Goal: Task Accomplishment & Management: Use online tool/utility

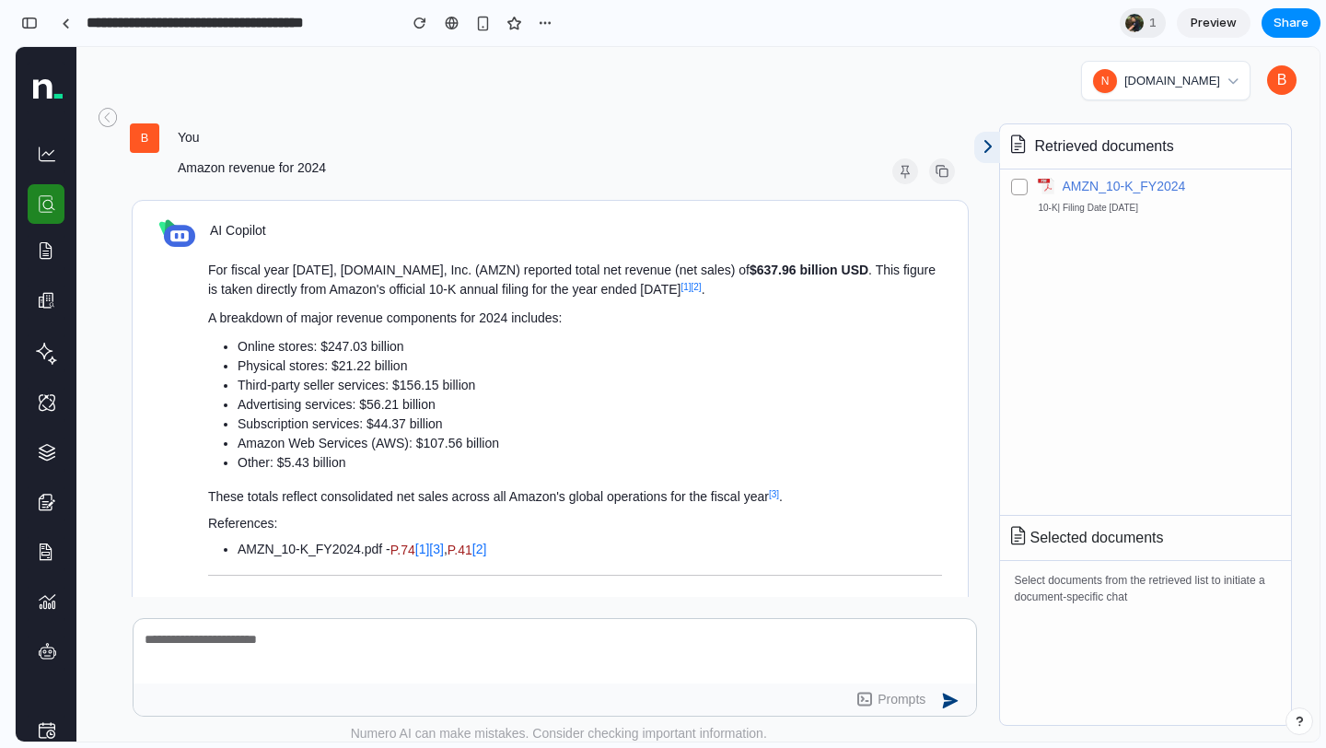
scroll to position [3848, 0]
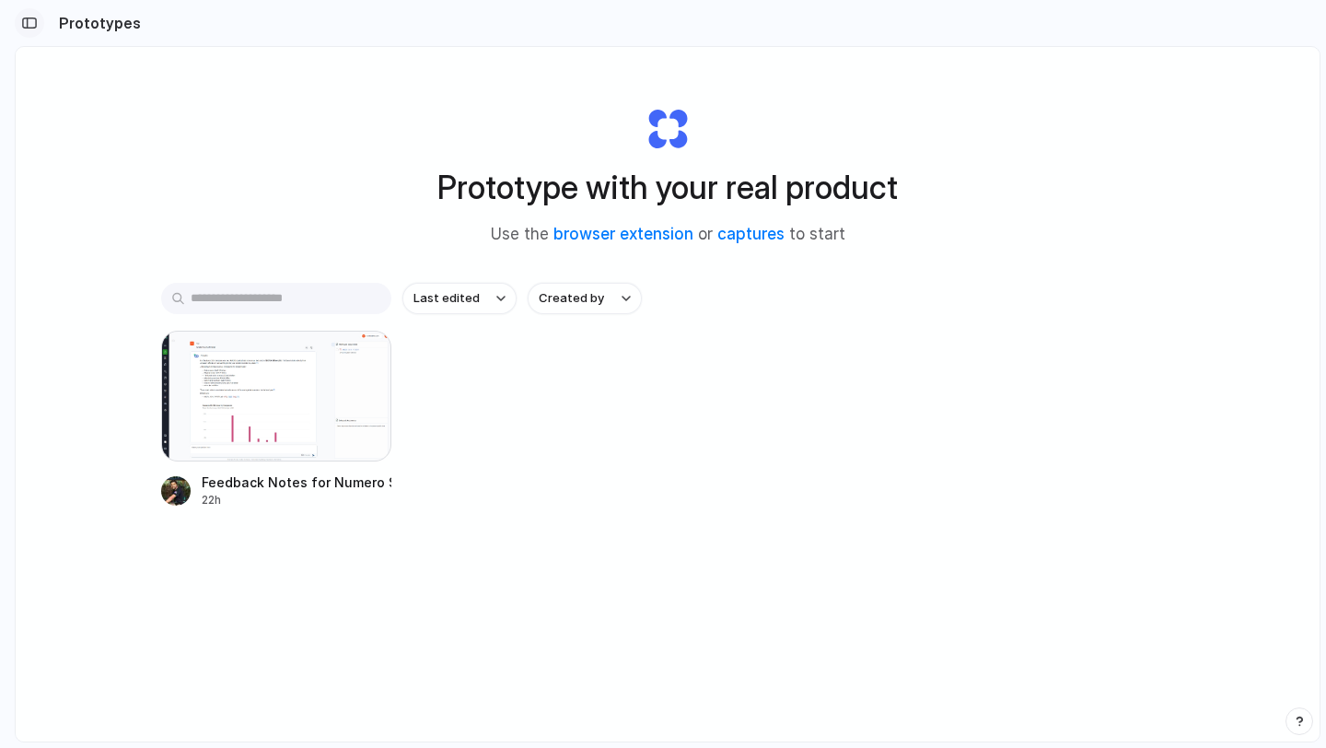
click at [18, 27] on button "button" at bounding box center [29, 22] width 29 height 29
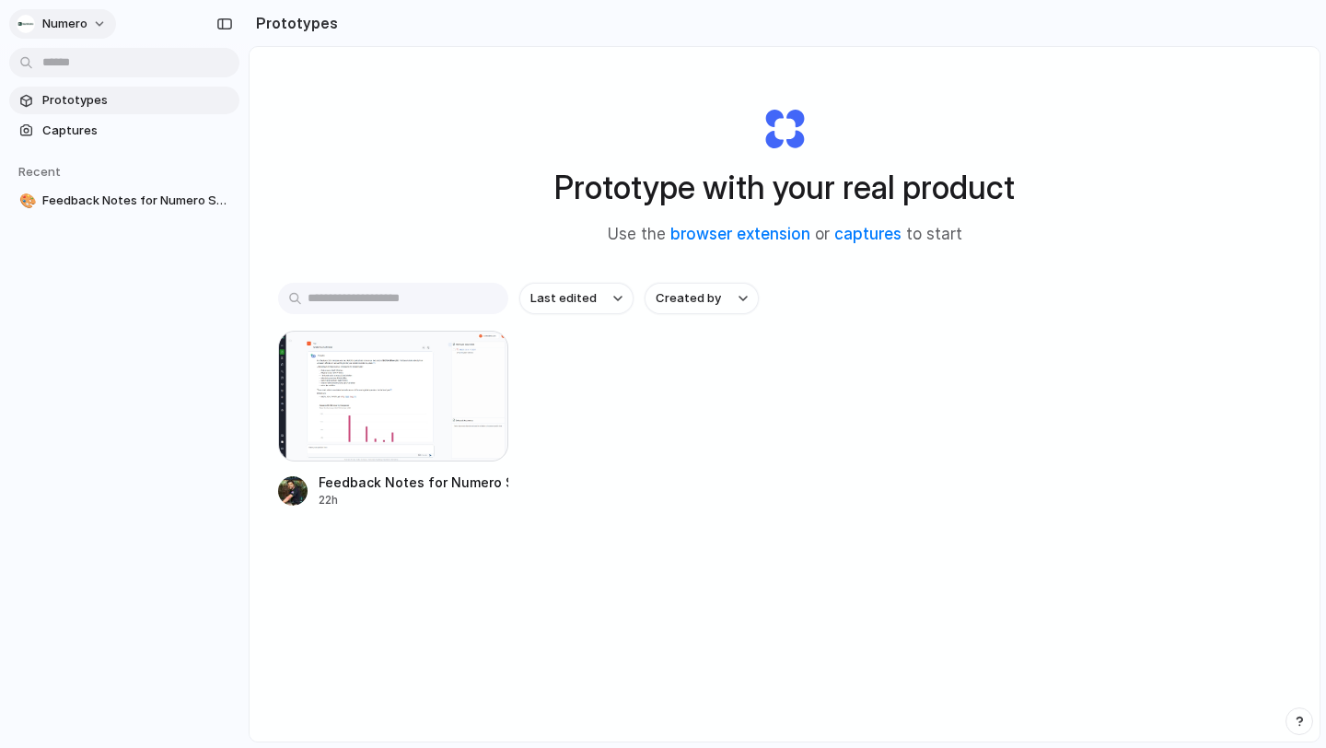
click at [88, 21] on button "Numero" at bounding box center [62, 23] width 107 height 29
click at [99, 74] on li "Settings" at bounding box center [89, 65] width 153 height 29
click at [120, 124] on span "Captures" at bounding box center [137, 131] width 190 height 18
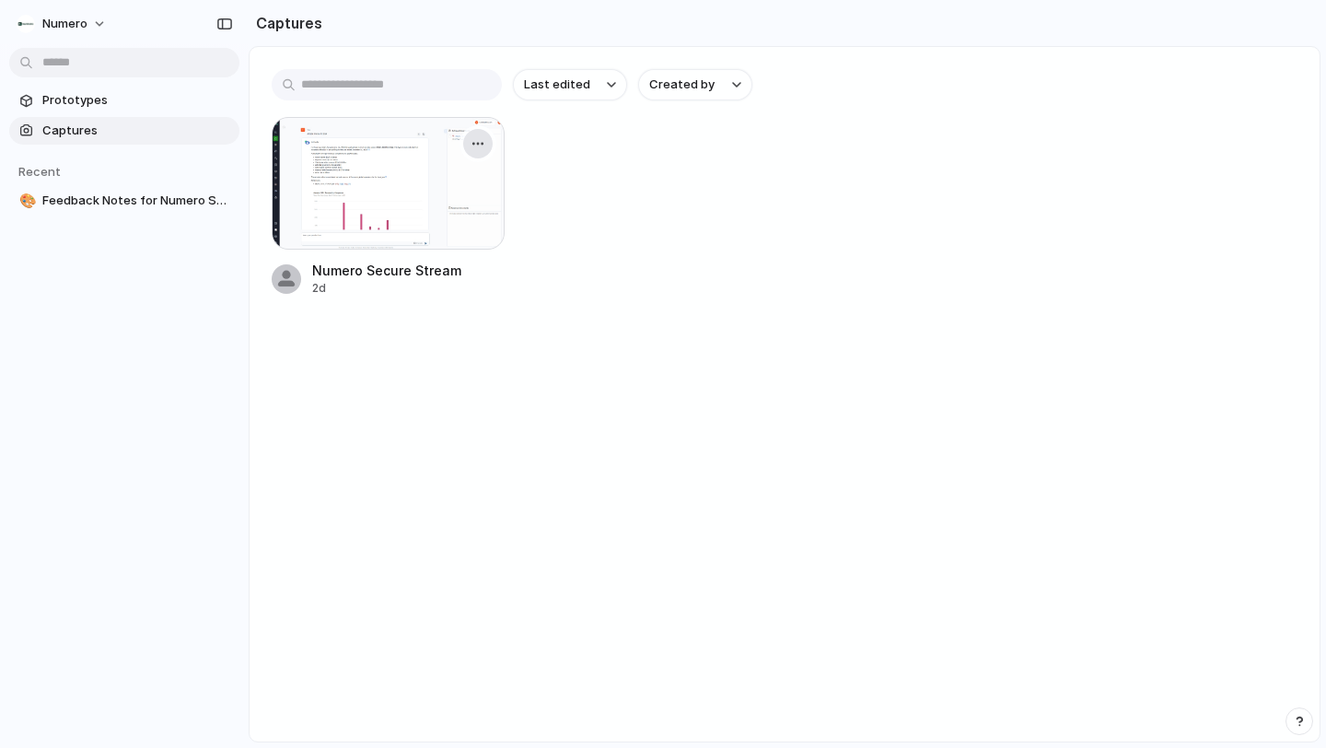
click at [485, 137] on div "button" at bounding box center [478, 143] width 15 height 15
click at [611, 390] on div "Create prototype Rename Copy link Open original page Delete" at bounding box center [663, 374] width 1326 height 748
click at [474, 146] on div "button" at bounding box center [478, 143] width 15 height 15
click at [405, 180] on span "Create prototype" at bounding box center [424, 186] width 103 height 18
click at [405, 180] on div at bounding box center [388, 183] width 231 height 131
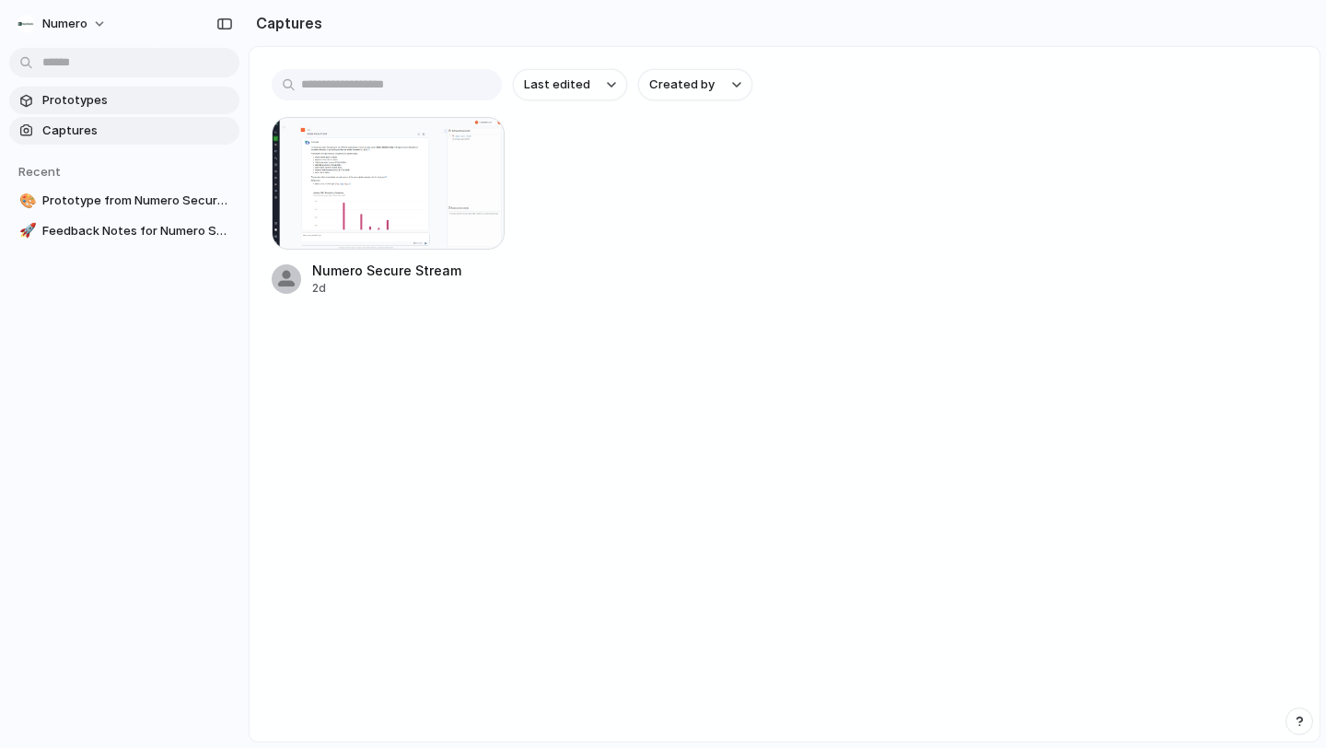
click at [115, 98] on span "Prototypes" at bounding box center [137, 100] width 190 height 18
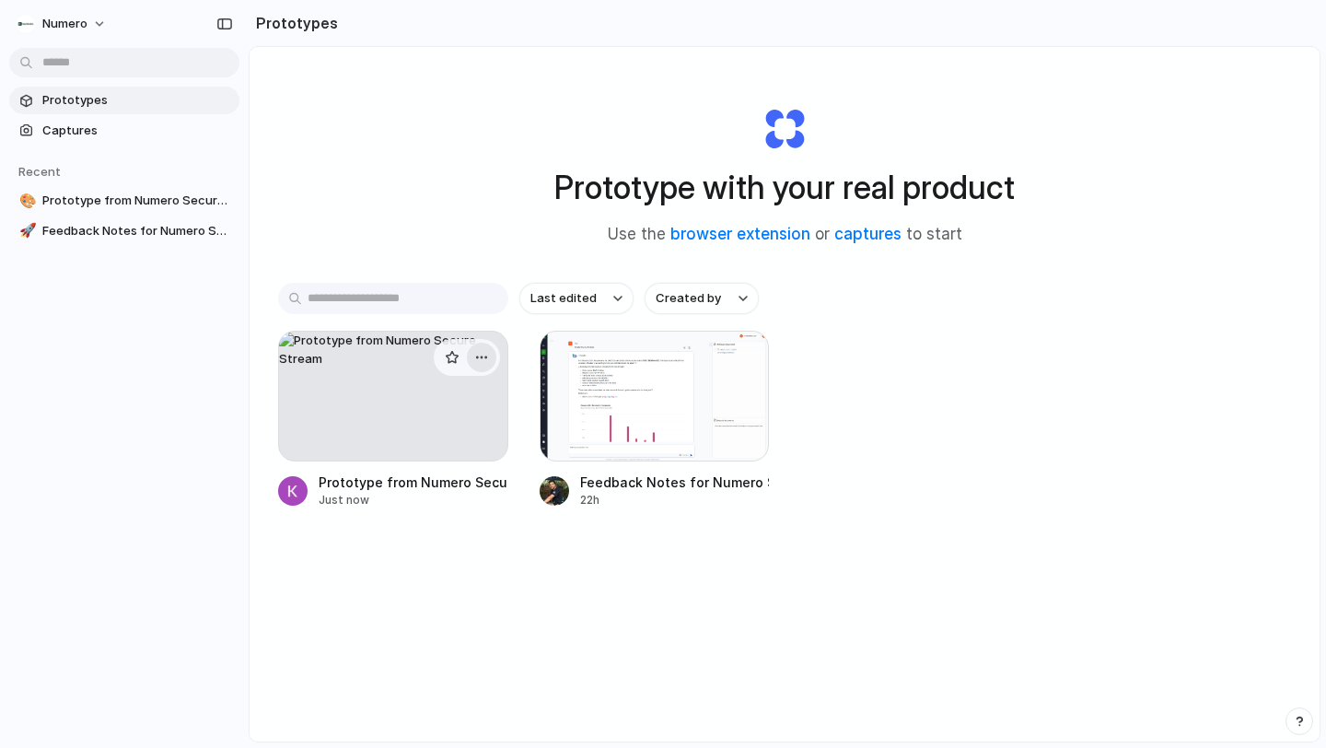
click at [473, 357] on button "button" at bounding box center [481, 357] width 29 height 29
click at [433, 480] on li "Delete" at bounding box center [429, 487] width 131 height 29
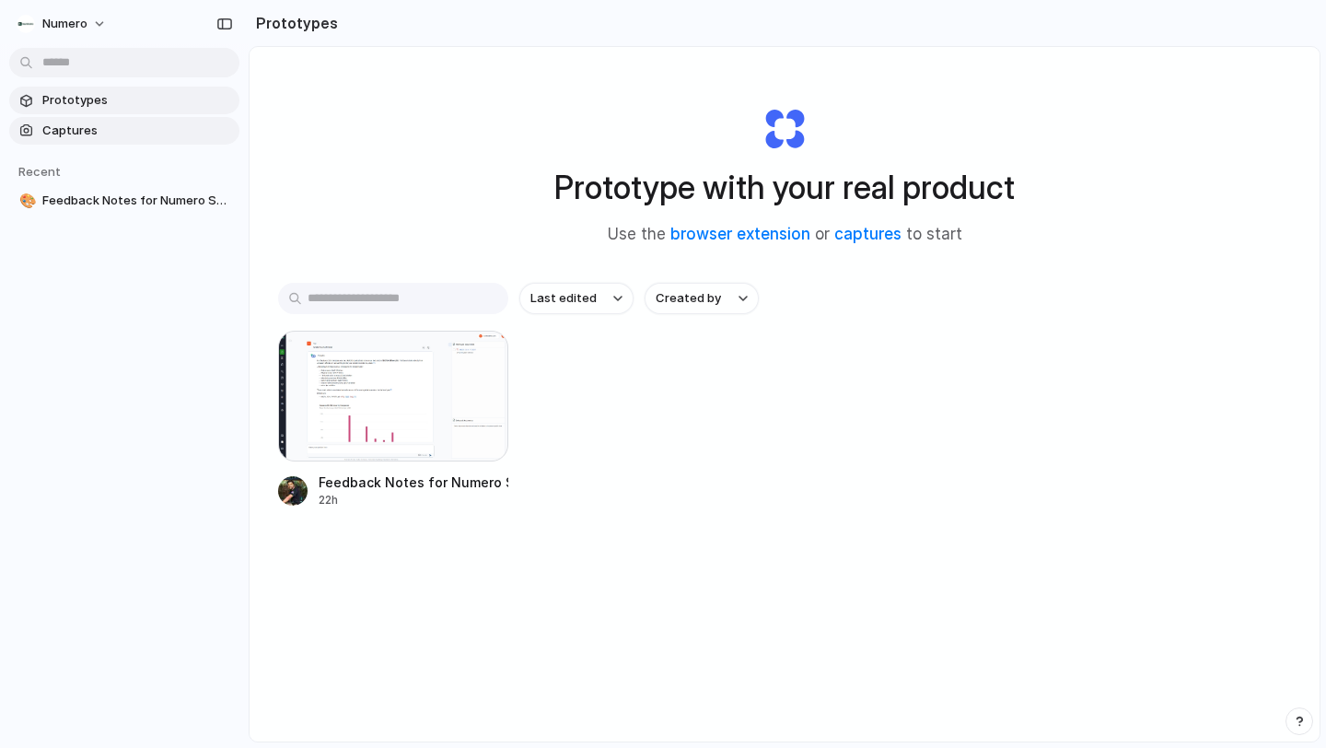
click at [77, 127] on span "Captures" at bounding box center [137, 131] width 190 height 18
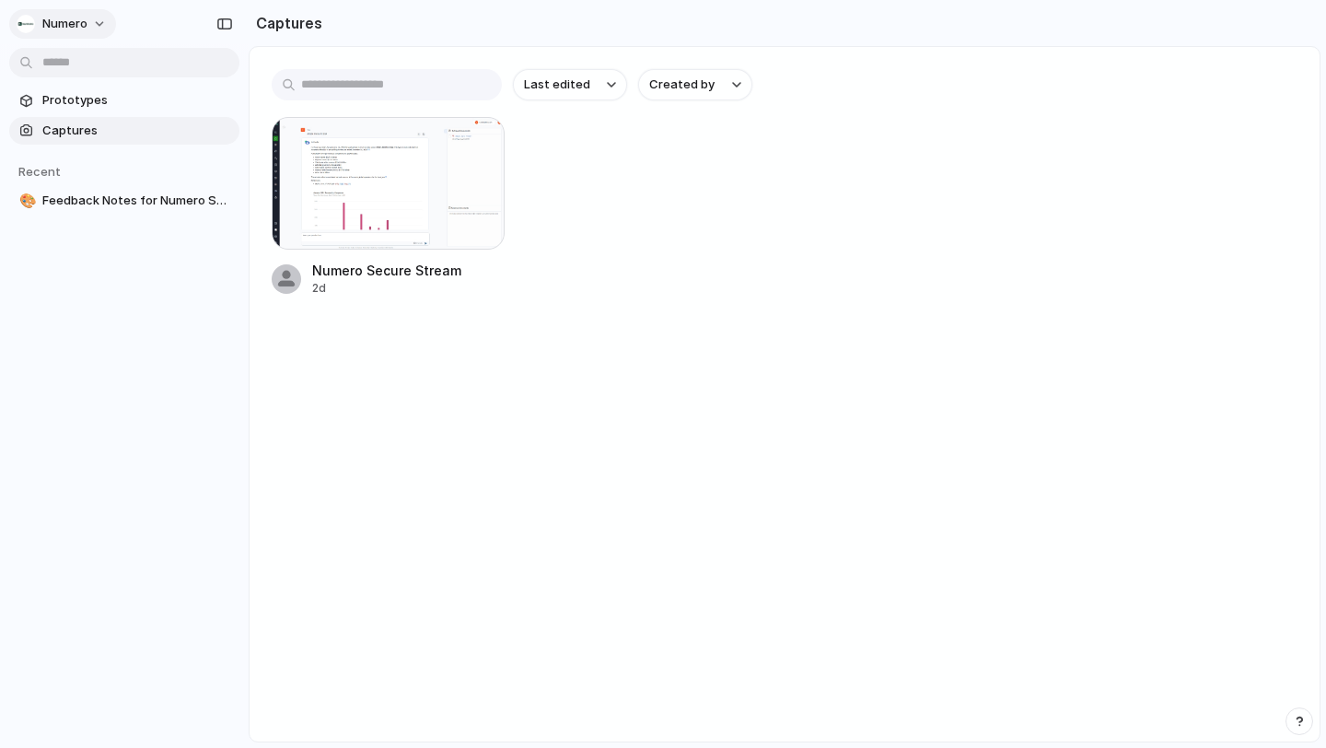
click at [85, 25] on span "Numero" at bounding box center [64, 24] width 45 height 18
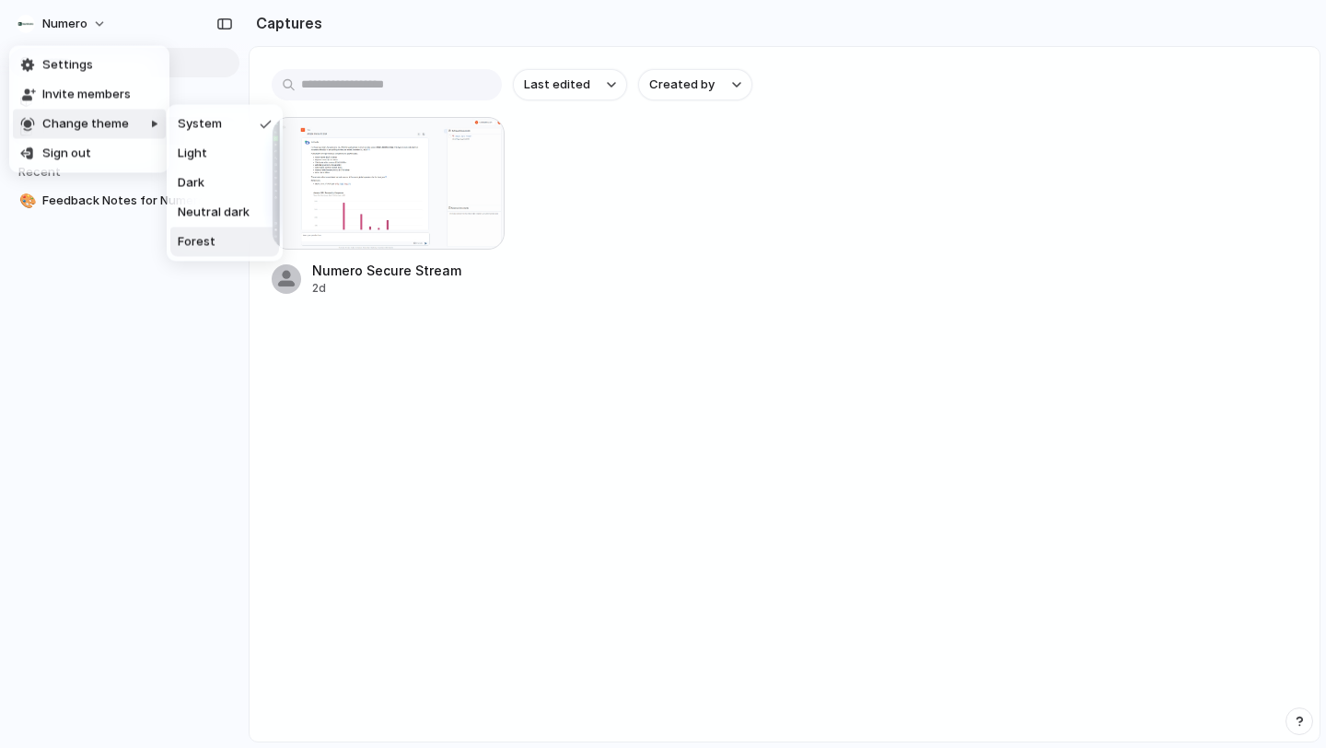
click at [181, 545] on div "Settings Invite members Change theme Sign out" at bounding box center [663, 374] width 1326 height 748
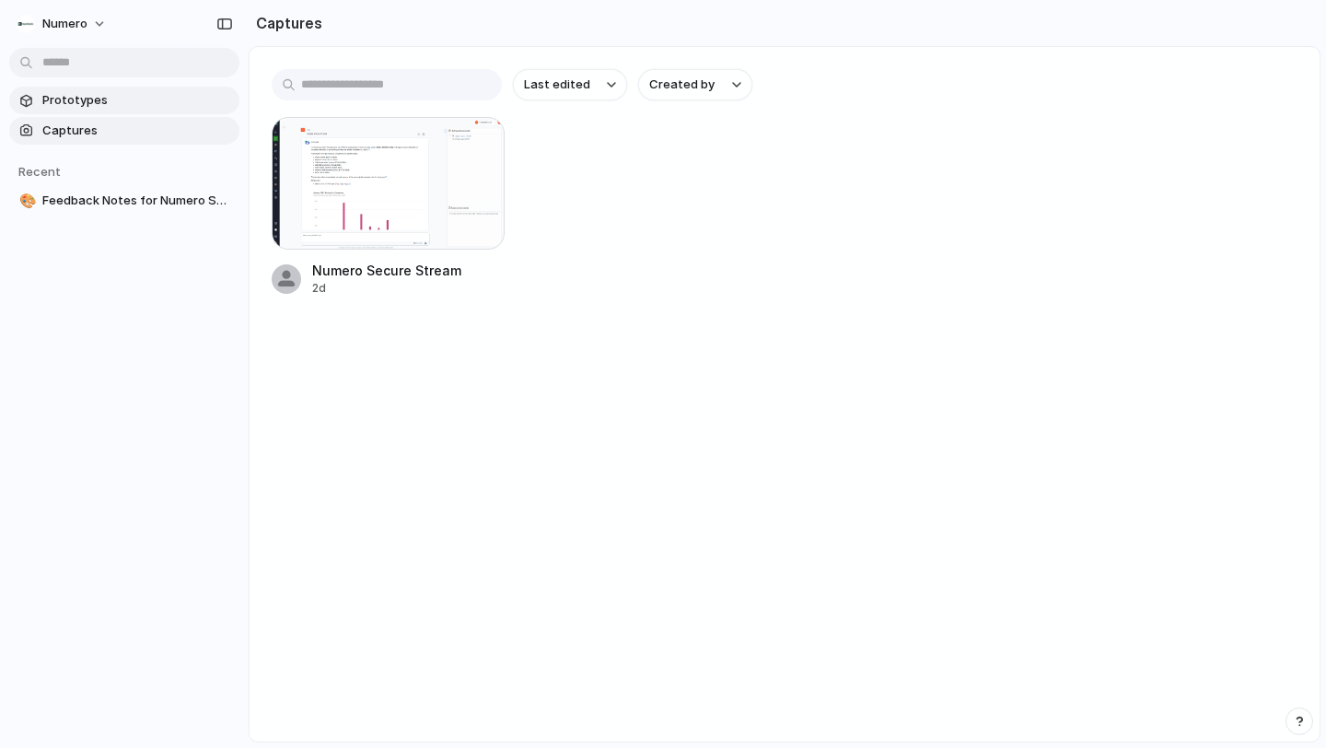
click at [66, 112] on link "Prototypes" at bounding box center [124, 101] width 230 height 28
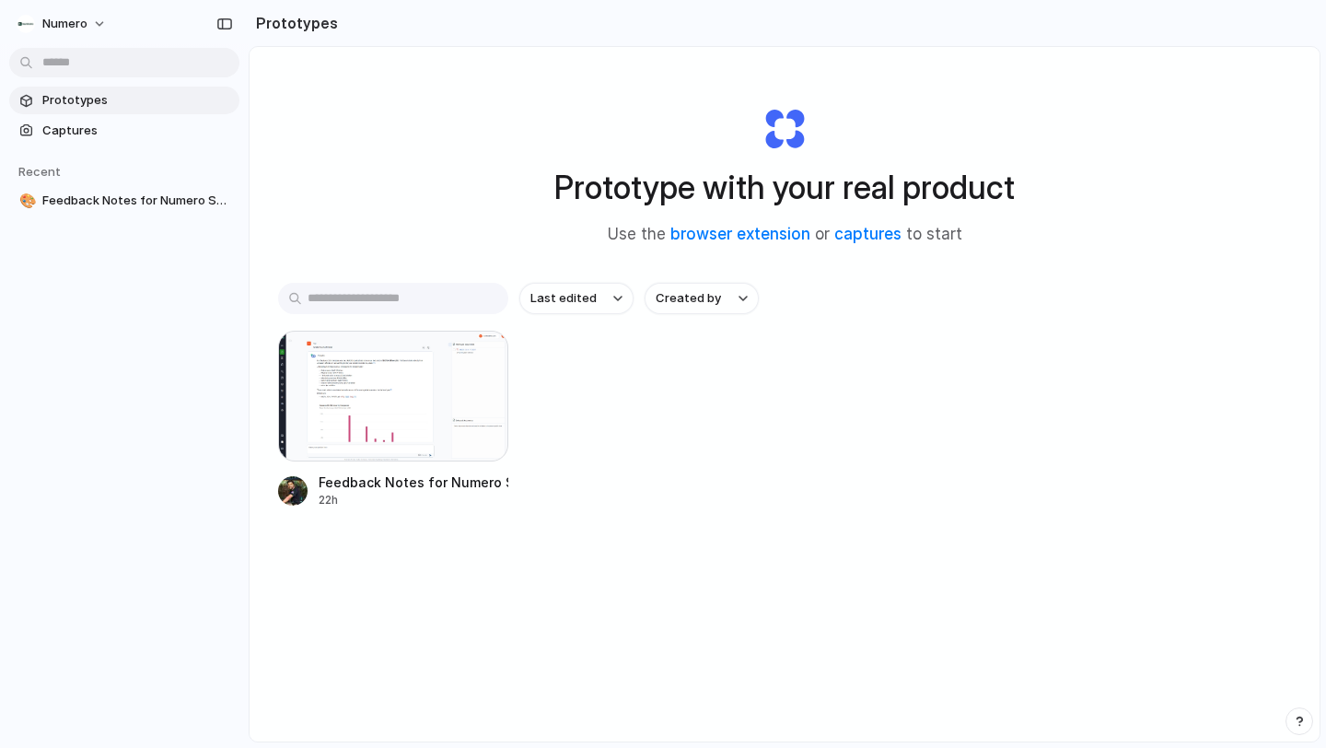
click at [435, 300] on input "text" at bounding box center [393, 298] width 230 height 31
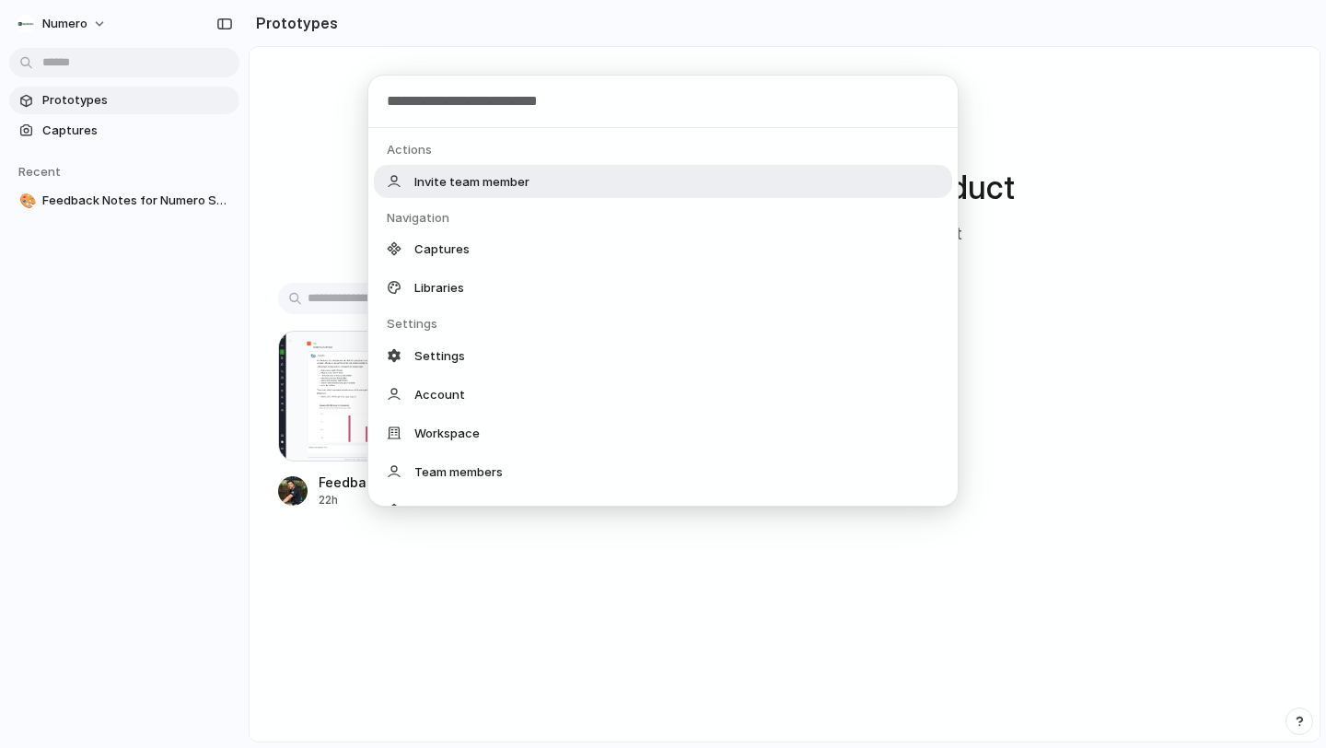
click at [107, 56] on body "Numero Prototypes Captures Recent 🎨 Feedback Notes for Numero Secure Stream Pro…" at bounding box center [663, 374] width 1326 height 748
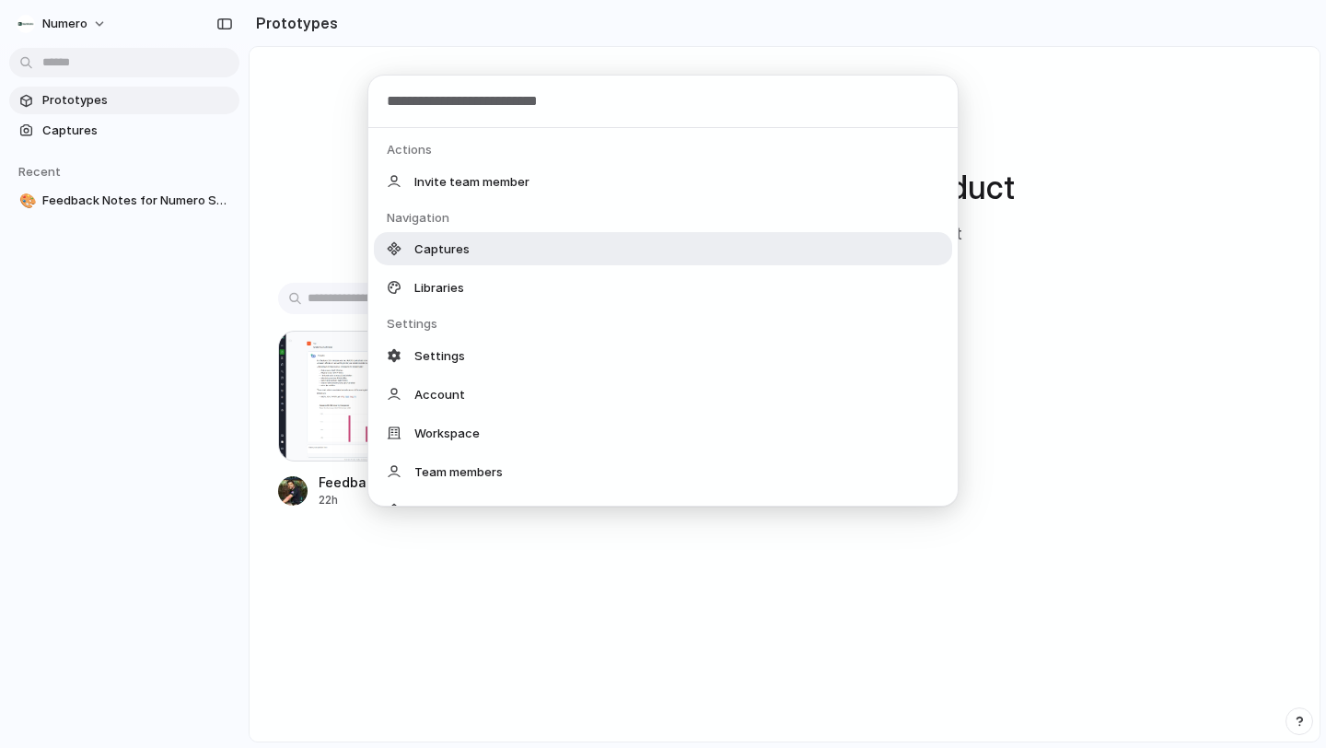
click at [494, 248] on div "Captures" at bounding box center [663, 248] width 578 height 33
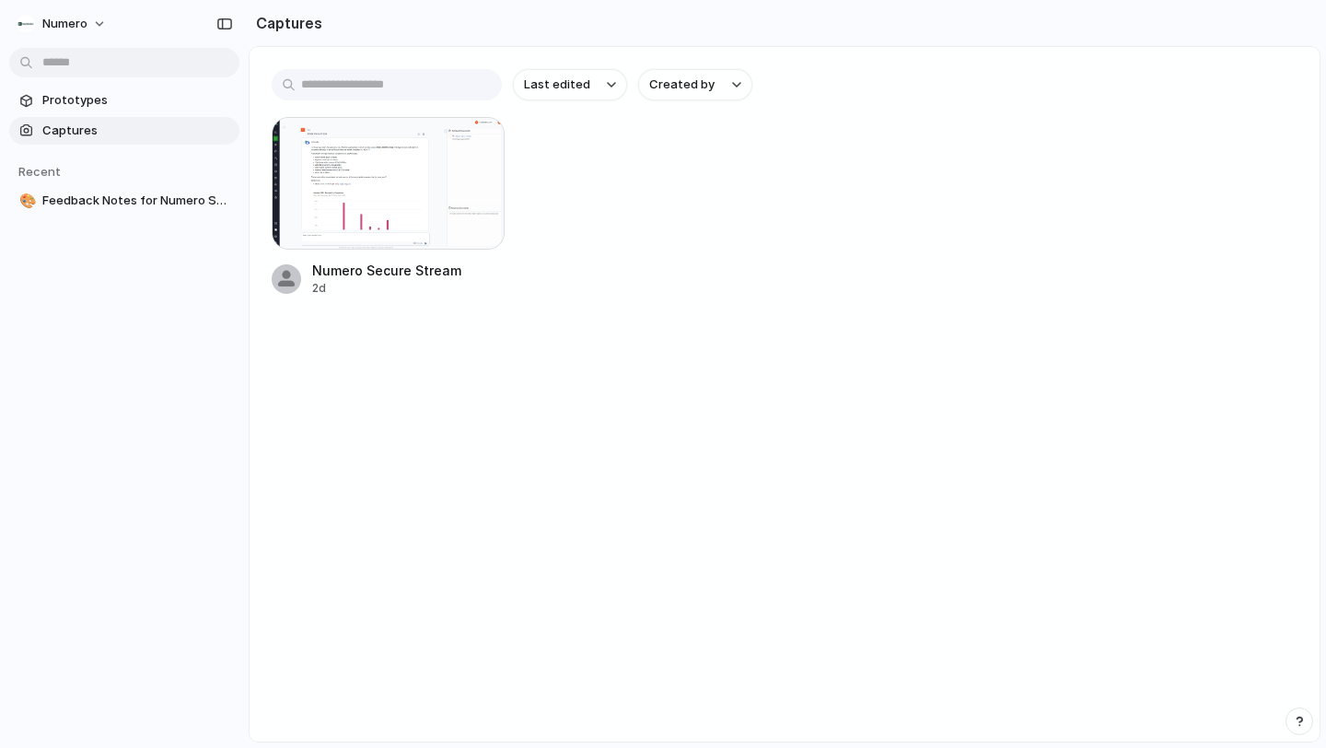
click at [1112, 189] on div "Numero Secure Stream 2d" at bounding box center [785, 207] width 1026 height 180
click at [225, 19] on div "button" at bounding box center [224, 24] width 17 height 13
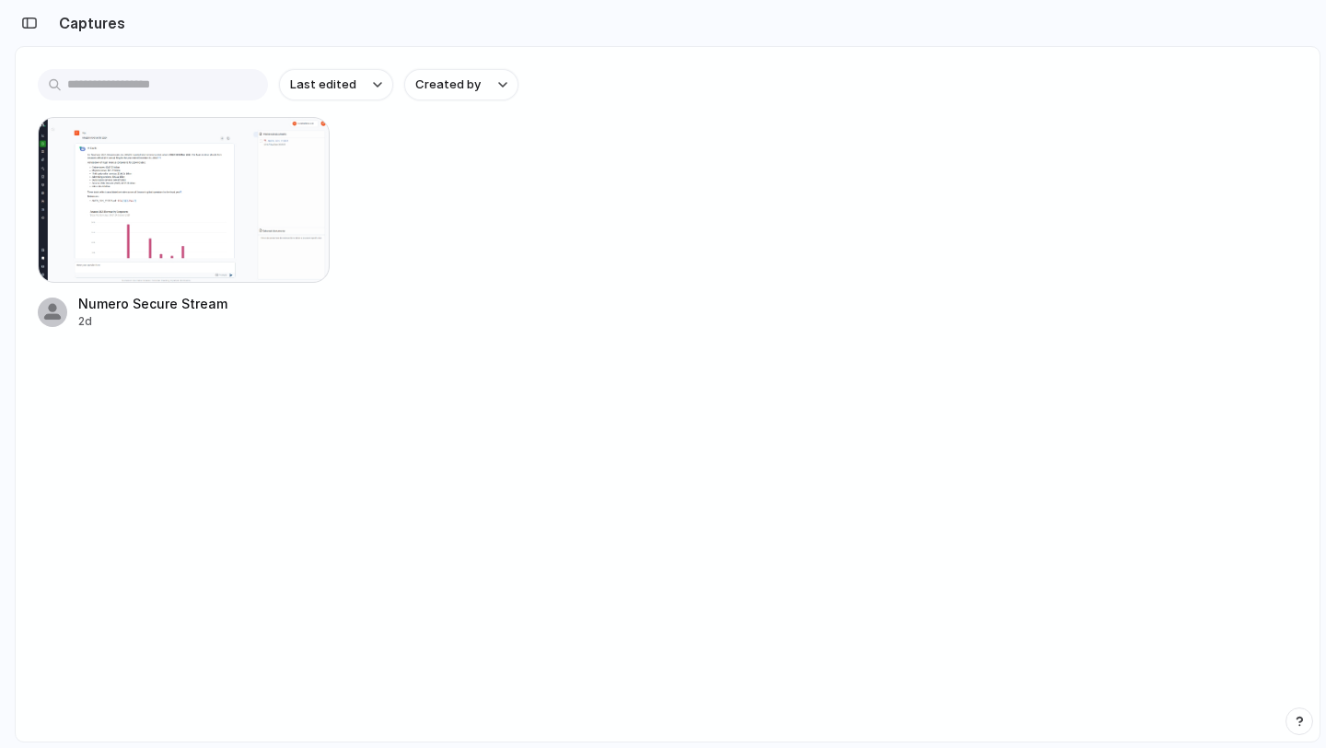
click at [99, 22] on h2 "Captures" at bounding box center [89, 23] width 74 height 22
click at [210, 82] on input "text" at bounding box center [153, 84] width 230 height 31
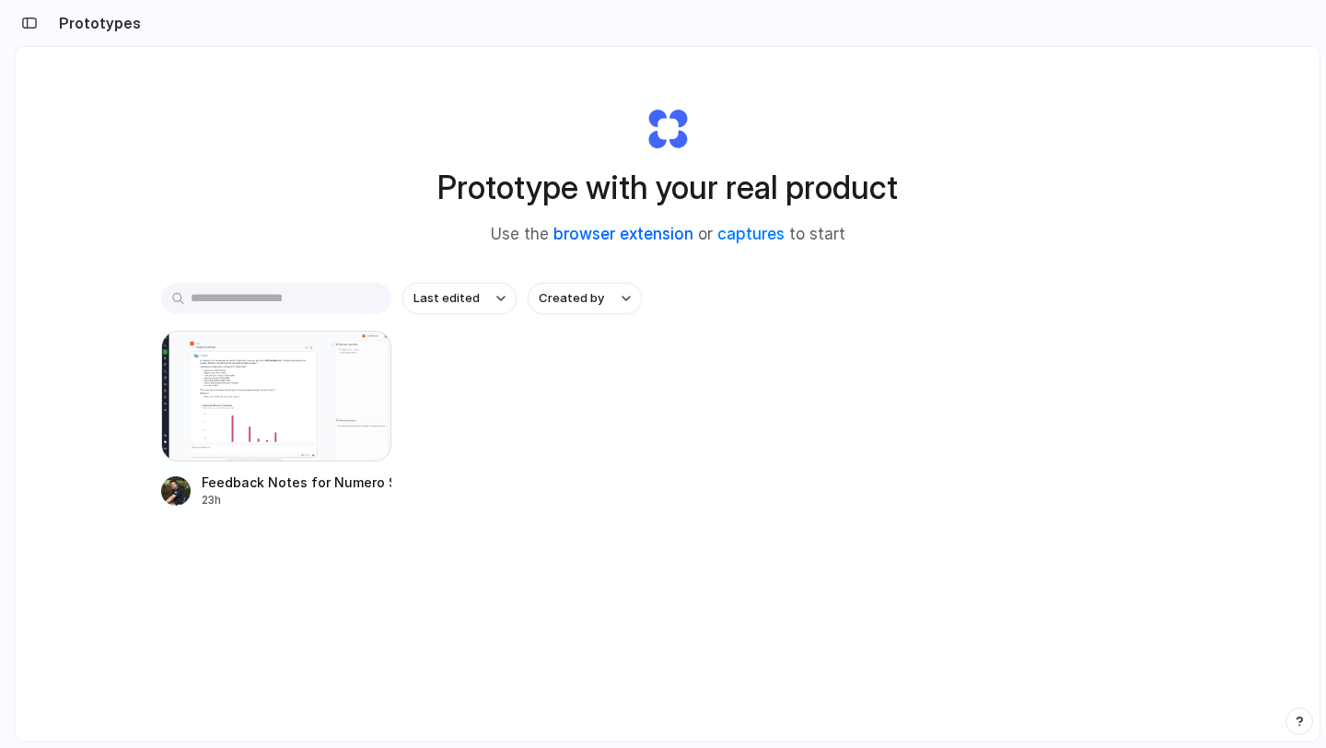
click at [648, 238] on link "browser extension" at bounding box center [624, 234] width 140 height 18
click at [631, 238] on link "browser extension" at bounding box center [624, 234] width 140 height 18
click at [748, 240] on link "captures" at bounding box center [751, 234] width 67 height 18
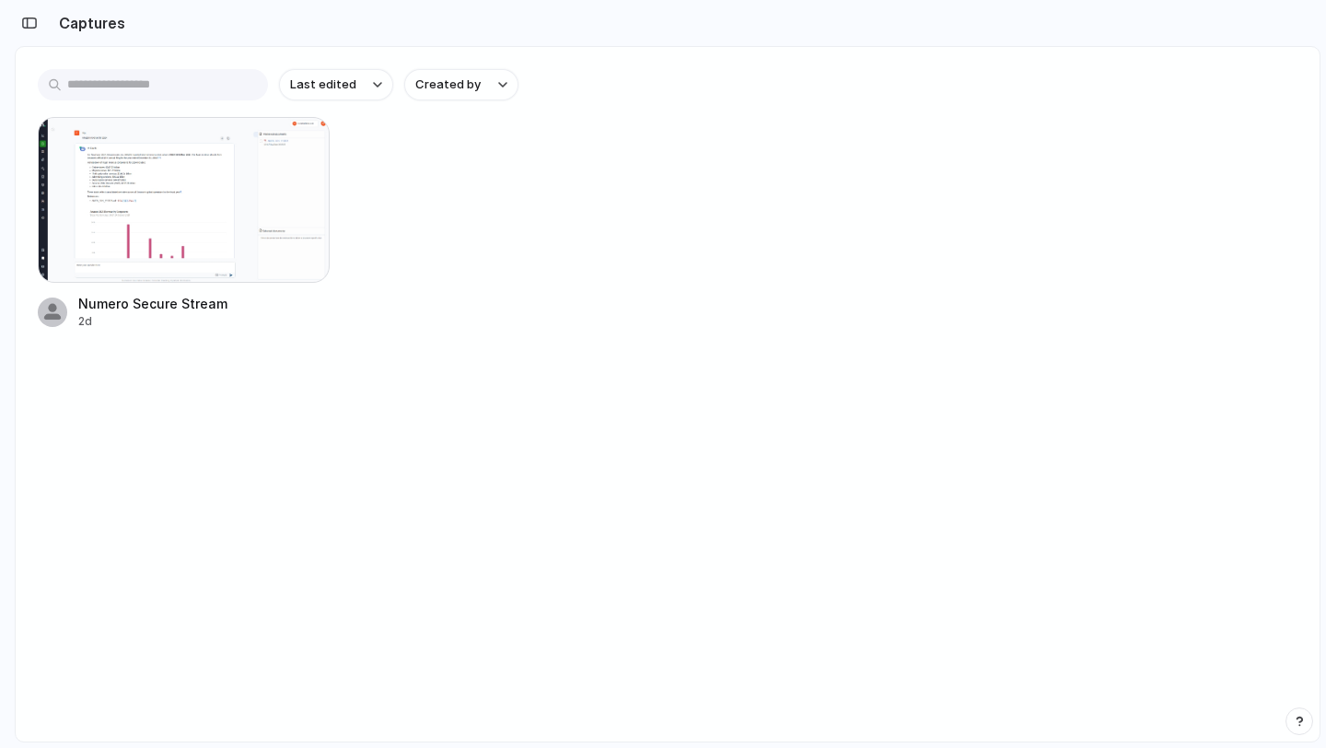
click at [149, 77] on input "text" at bounding box center [153, 84] width 230 height 31
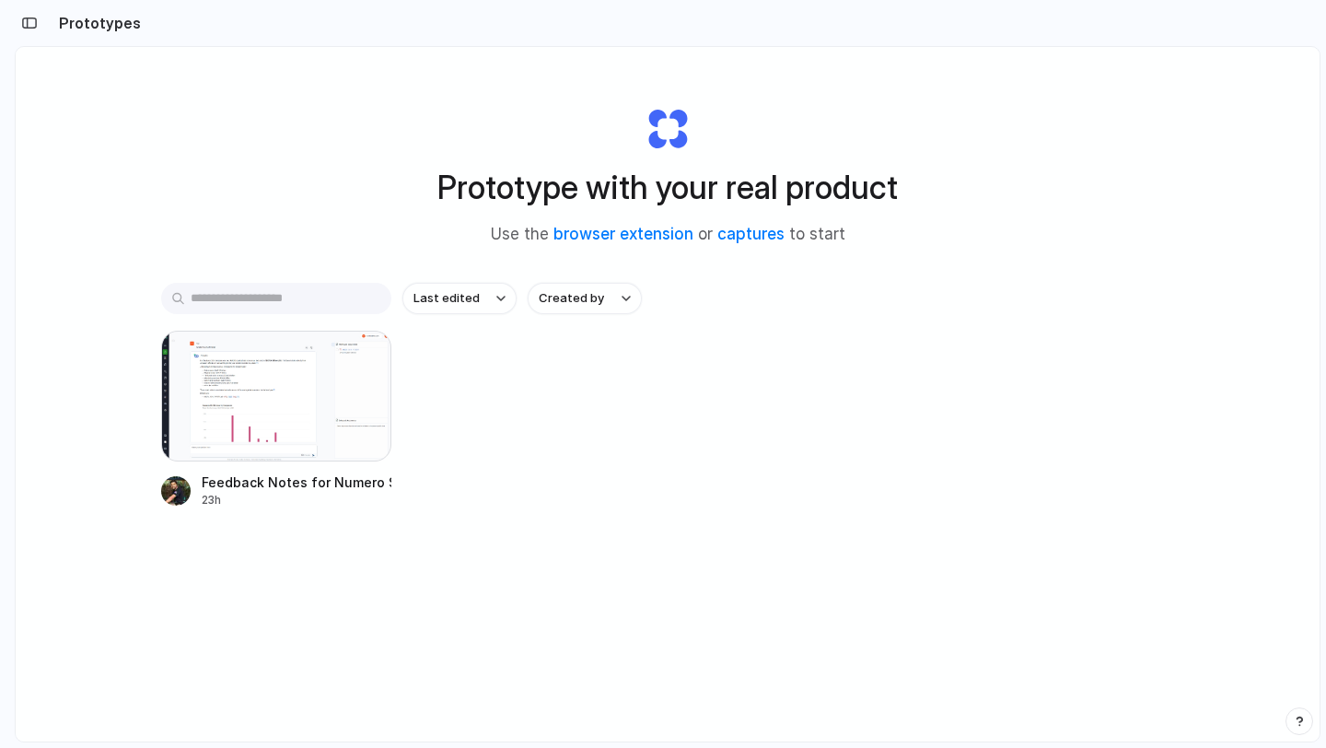
click at [234, 318] on div "Last edited Created by Feedback Notes for Numero Secure Stream 23h" at bounding box center [667, 453] width 1013 height 340
click at [238, 302] on input "text" at bounding box center [276, 298] width 230 height 31
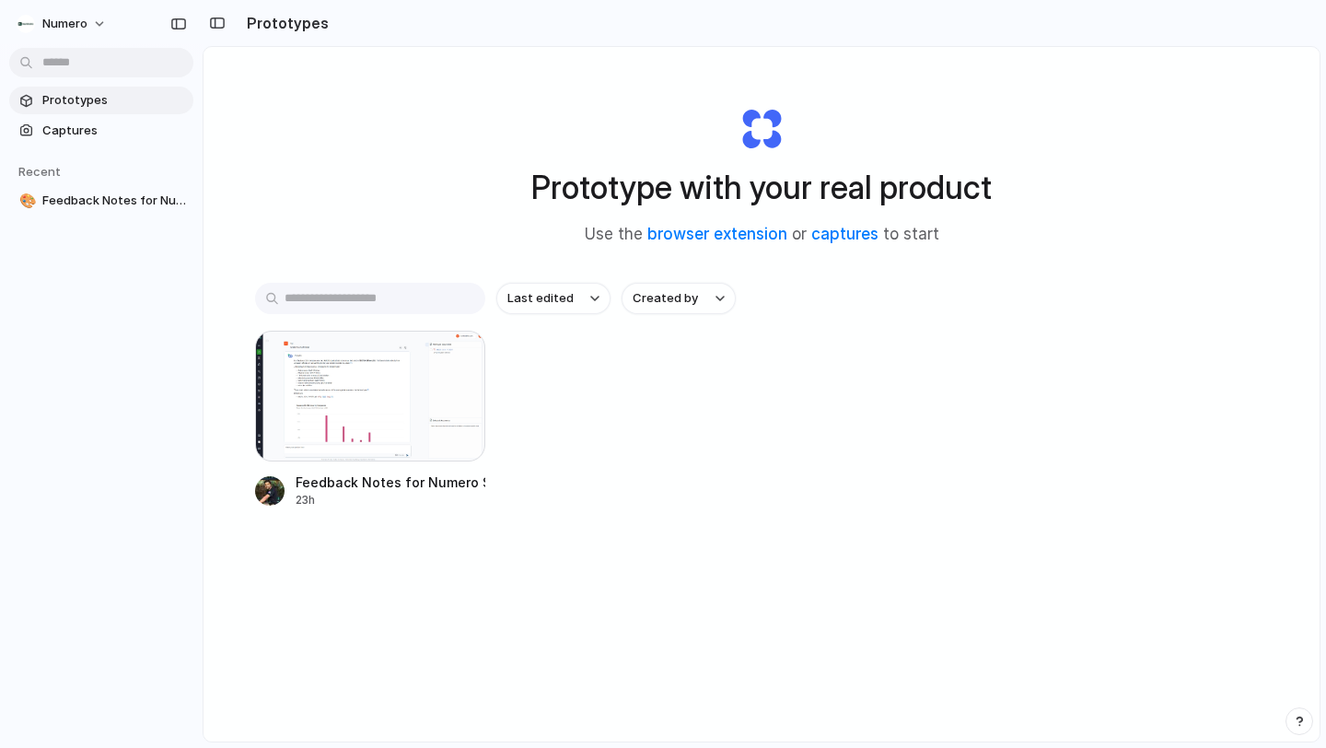
click at [80, 215] on div "Prototypes Captures Recent 🎨 Feedback Notes for Numero Secure Stream" at bounding box center [101, 228] width 203 height 456
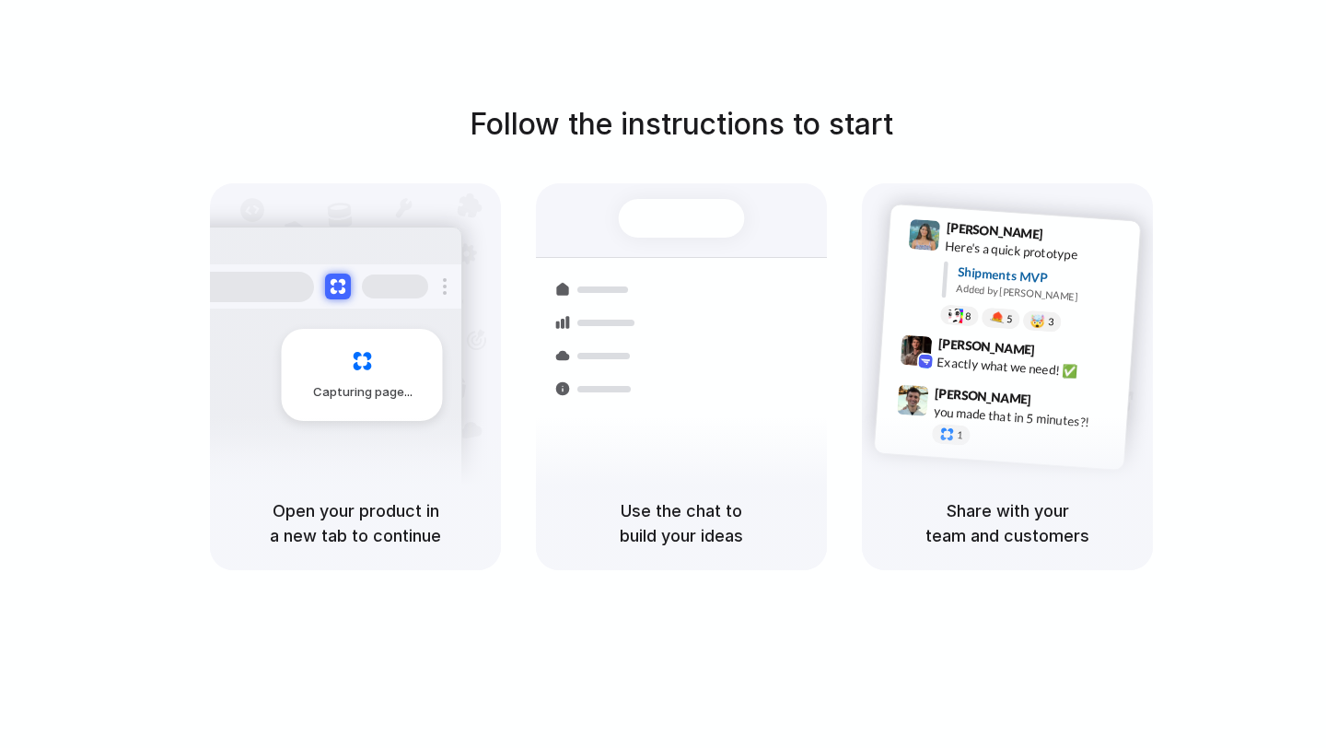
click at [739, 469] on div "8 pallets • Warehouse B • Packed" at bounding box center [791, 477] width 171 height 16
drag, startPoint x: 308, startPoint y: 510, endPoint x: 477, endPoint y: 518, distance: 169.6
click at [477, 518] on h5 "Open your product in a new tab to continue" at bounding box center [355, 523] width 247 height 50
